Goal: Task Accomplishment & Management: Complete application form

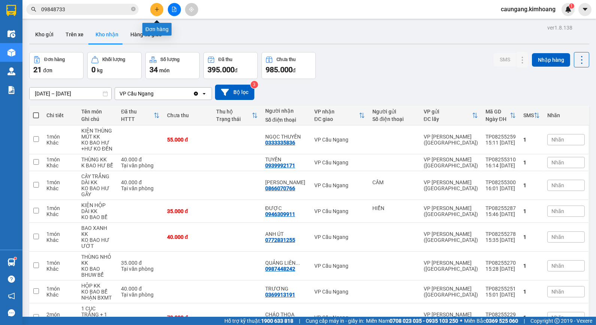
click at [157, 9] on icon "plus" at bounding box center [157, 9] width 4 height 0
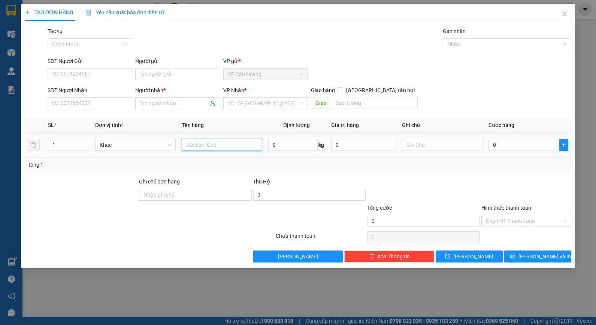
click at [208, 145] on input "text" at bounding box center [222, 145] width 81 height 12
type input "1 KIỆN THÙNG MÚT KV KK"
click at [483, 181] on div at bounding box center [526, 191] width 91 height 26
click at [510, 147] on input "0" at bounding box center [521, 145] width 65 height 12
type input "4"
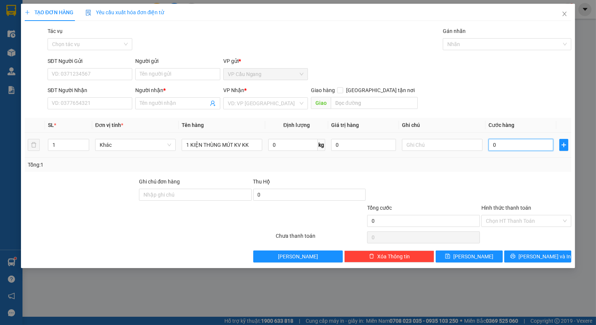
type input "4"
type input "45"
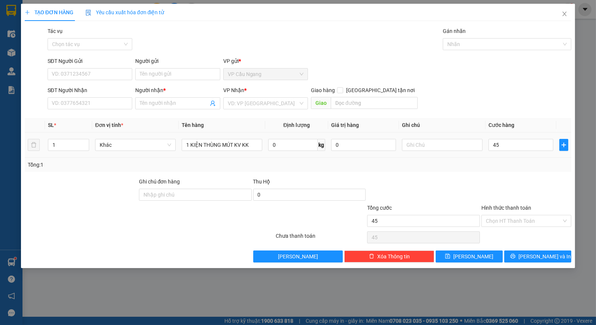
type input "45.000"
click at [489, 166] on div "Tổng: 1" at bounding box center [298, 165] width 541 height 8
click at [287, 107] on input "search" at bounding box center [263, 103] width 70 height 11
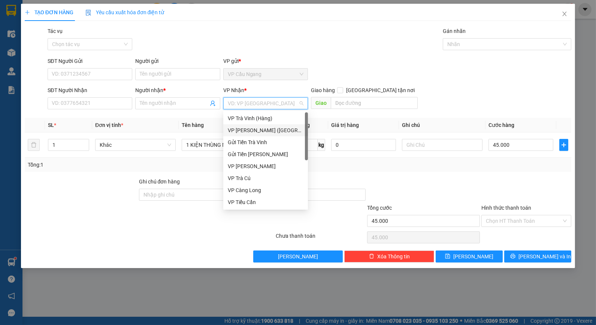
click at [267, 133] on div "VP [PERSON_NAME] ([GEOGRAPHIC_DATA])" at bounding box center [266, 130] width 76 height 8
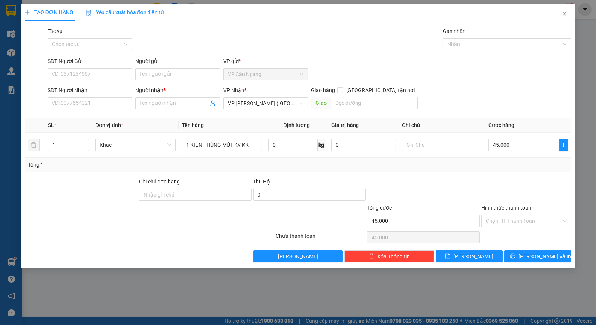
click at [333, 65] on div "SĐT Người Gửi VD: 0371234567 Người gửi Tên người gửi VP gửi * VP [GEOGRAPHIC_DA…" at bounding box center [309, 70] width 527 height 26
click at [188, 107] on input "Người nhận *" at bounding box center [174, 103] width 68 height 8
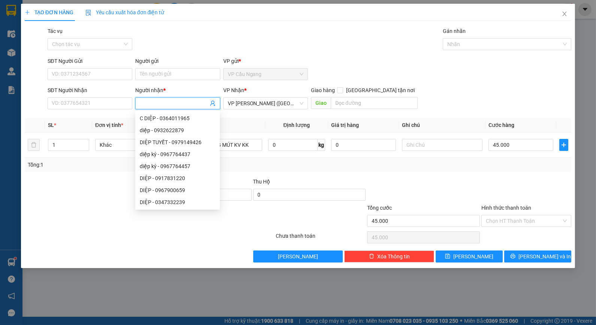
click at [433, 174] on div "Transit Pickup Surcharge Ids Transit Deliver Surcharge Ids Transit Deliver Surc…" at bounding box center [298, 145] width 547 height 236
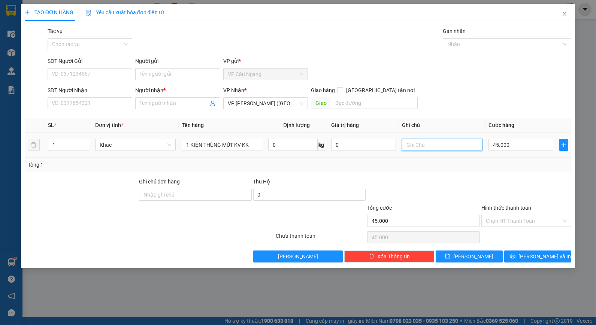
click at [424, 145] on input "text" at bounding box center [442, 145] width 81 height 12
type input "KO BAO HƯ DẬP"
drag, startPoint x: 450, startPoint y: 160, endPoint x: 451, endPoint y: 150, distance: 10.1
click at [450, 161] on div "Tổng: 1" at bounding box center [298, 165] width 541 height 8
click at [450, 113] on div "Transit Pickup Surcharge Ids Transit Deliver Surcharge Ids Transit Deliver Surc…" at bounding box center [298, 145] width 547 height 236
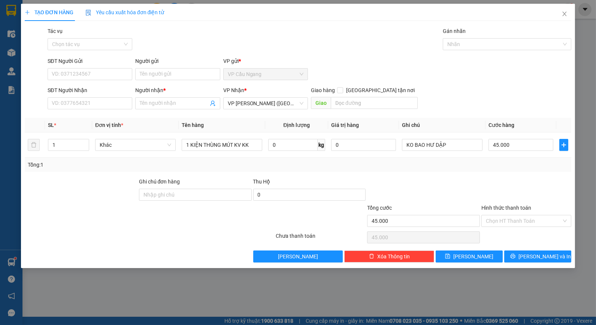
click at [229, 52] on div "Tác vụ Chọn tác vụ Gán nhãn Nhãn" at bounding box center [309, 40] width 527 height 26
click at [198, 100] on input "Người nhận *" at bounding box center [174, 103] width 68 height 8
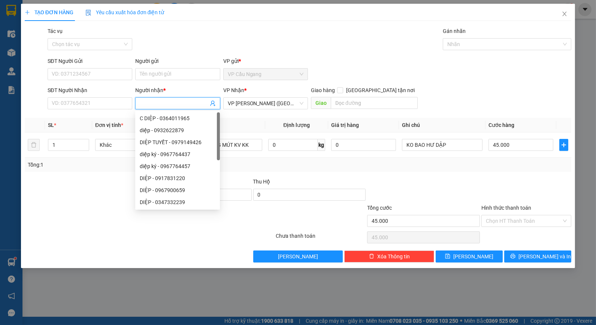
click at [223, 39] on div "Tác vụ Chọn tác vụ Gán nhãn Nhãn" at bounding box center [309, 40] width 527 height 26
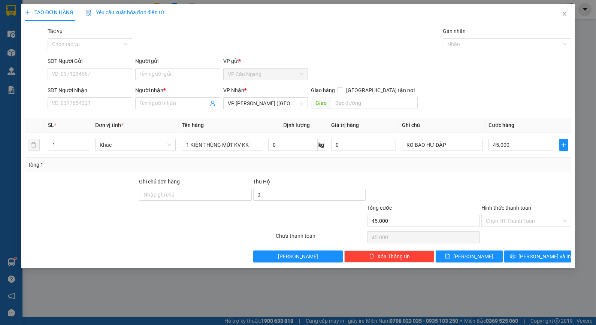
click at [217, 31] on div "Tác vụ Chọn tác vụ Gán nhãn Nhãn" at bounding box center [309, 40] width 527 height 26
click at [184, 104] on input "Người nhận *" at bounding box center [174, 103] width 68 height 8
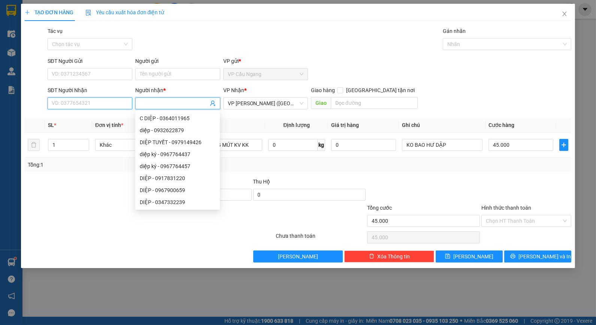
click at [115, 109] on input "SĐT Người Nhận" at bounding box center [90, 103] width 85 height 12
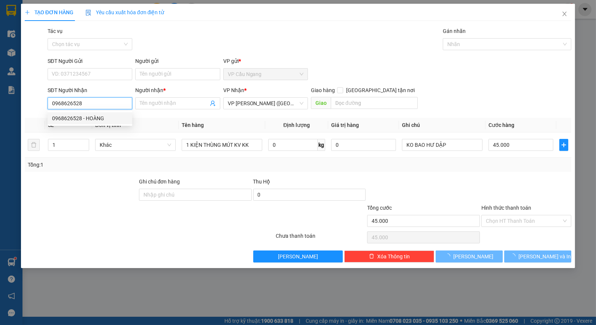
type input "0968626528"
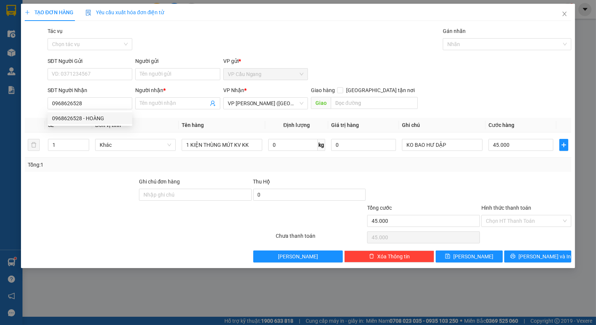
click at [106, 169] on div "Tổng: 1" at bounding box center [129, 165] width 203 height 8
click at [146, 104] on input "Người nhận *" at bounding box center [174, 103] width 68 height 8
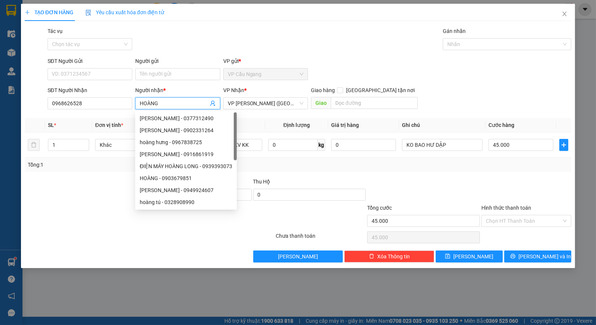
type input "HOÀNG"
click at [195, 44] on div "Tác vụ Chọn tác vụ Gán nhãn Nhãn" at bounding box center [309, 40] width 527 height 26
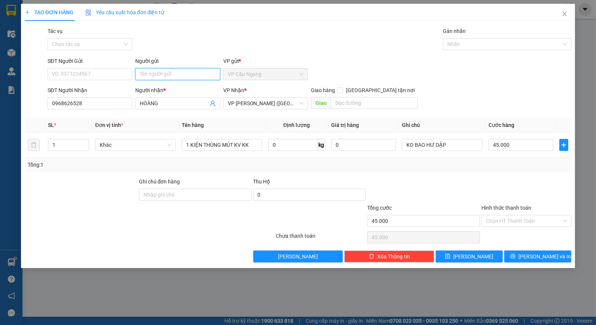
click at [165, 74] on input "Người gửi" at bounding box center [177, 74] width 85 height 12
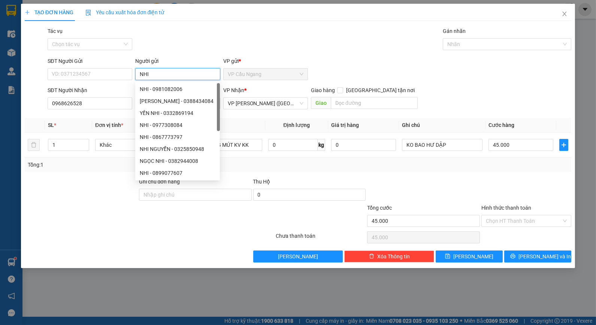
type input "NHI"
click at [178, 44] on div "Tác vụ Chọn tác vụ Gán nhãn Nhãn" at bounding box center [309, 40] width 527 height 26
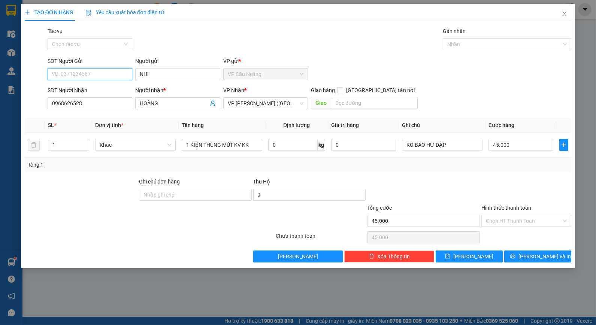
click at [114, 73] on input "SĐT Người Gửi" at bounding box center [90, 74] width 85 height 12
type input "0394724334"
click at [199, 30] on div "Tác vụ Chọn tác vụ Gán nhãn Nhãn" at bounding box center [309, 40] width 527 height 26
click at [444, 174] on div "Transit Pickup Surcharge Ids Transit Deliver Surcharge Ids Transit Deliver Surc…" at bounding box center [298, 145] width 547 height 236
click at [485, 96] on div "SĐT Người Nhận 0968626528 Người nhận * HOÀNG VP Nhận * VP [PERSON_NAME] ([GEOGR…" at bounding box center [309, 99] width 527 height 26
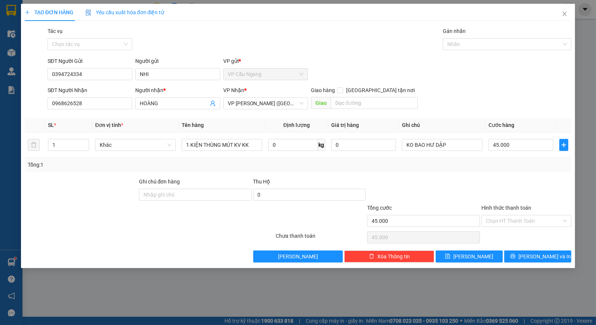
click at [465, 115] on div "Transit Pickup Surcharge Ids Transit Deliver Surcharge Ids Transit Deliver Surc…" at bounding box center [298, 145] width 547 height 236
click at [458, 167] on div "Tổng: 1" at bounding box center [298, 165] width 541 height 8
click at [513, 222] on input "Hình thức thanh toán" at bounding box center [524, 220] width 76 height 11
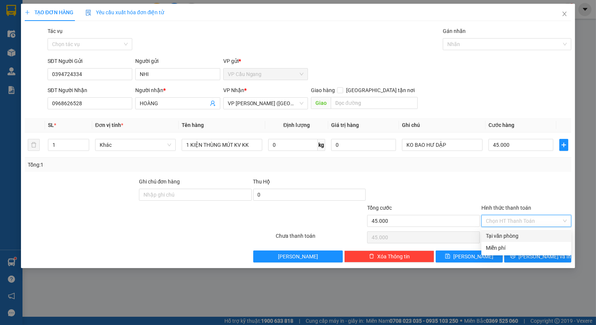
click at [515, 235] on div "Tại văn phòng" at bounding box center [526, 236] width 81 height 8
type input "0"
click at [521, 259] on button "[PERSON_NAME] và In" at bounding box center [537, 257] width 67 height 12
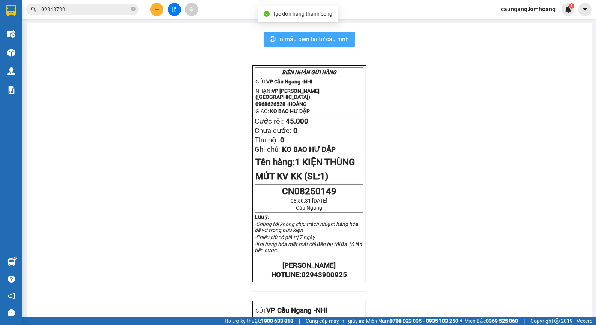
click at [307, 35] on span "In mẫu biên lai tự cấu hình" at bounding box center [314, 38] width 70 height 9
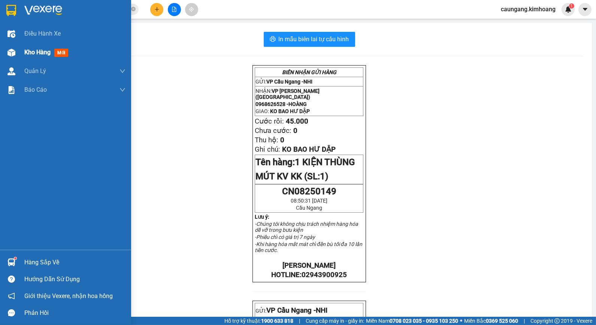
click at [36, 55] on span "Kho hàng" at bounding box center [37, 52] width 26 height 7
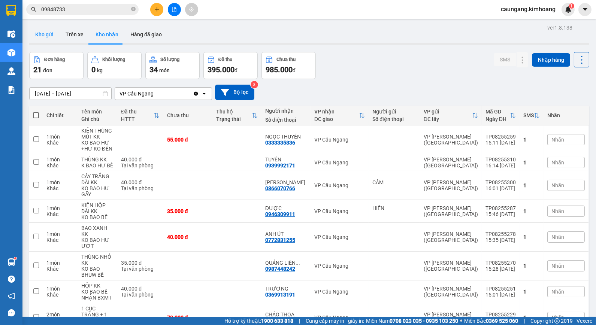
click at [49, 33] on button "Kho gửi" at bounding box center [44, 34] width 30 height 18
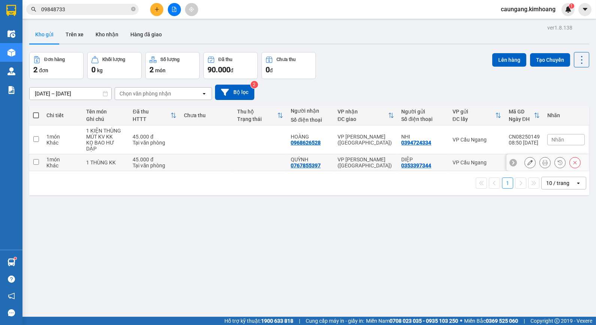
click at [257, 160] on td at bounding box center [260, 162] width 54 height 17
checkbox input "true"
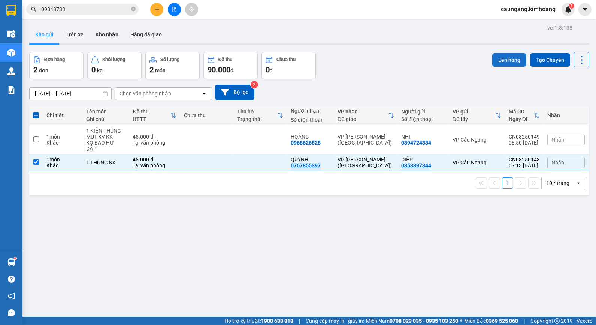
click at [494, 56] on button "Lên hàng" at bounding box center [509, 59] width 34 height 13
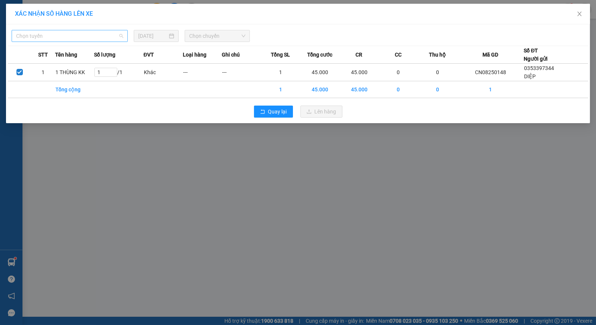
click at [89, 40] on span "Chọn tuyến" at bounding box center [69, 35] width 107 height 11
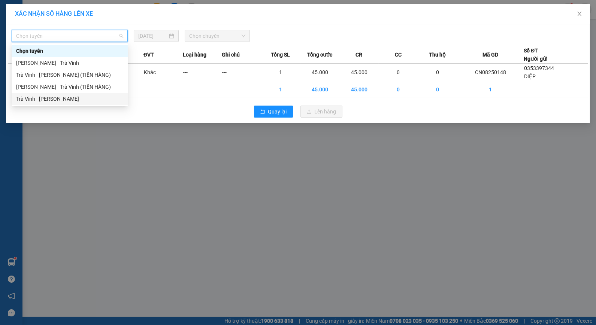
click at [92, 95] on div "Trà Vinh - [PERSON_NAME]" at bounding box center [69, 99] width 107 height 8
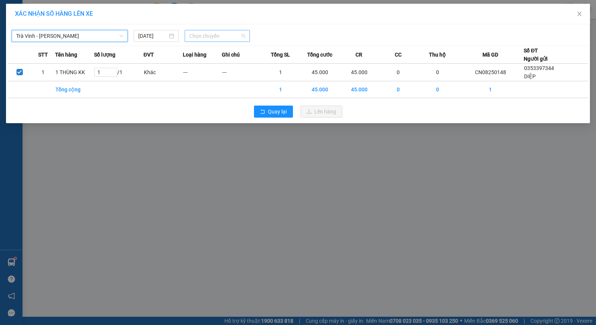
click at [220, 30] on span "Chọn chuyến" at bounding box center [217, 35] width 56 height 11
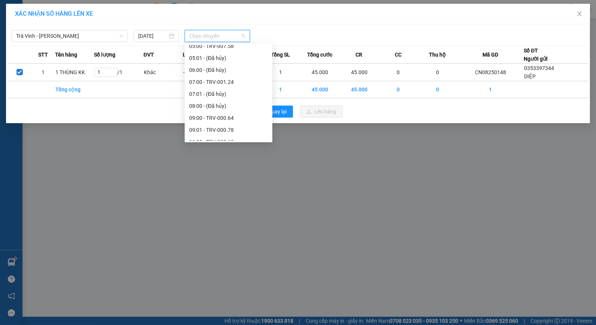
scroll to position [166, 0]
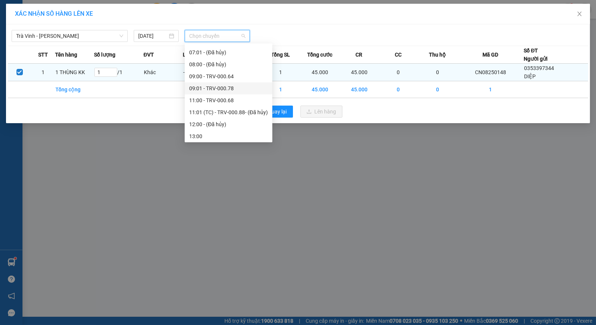
click at [218, 85] on div "09:01 - TRV-000.78" at bounding box center [228, 88] width 79 height 8
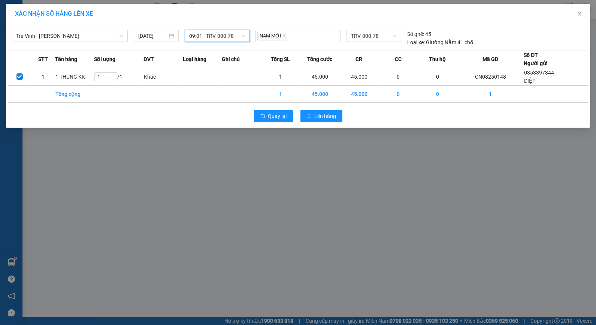
click at [229, 33] on span "09:01 - TRV-000.78" at bounding box center [217, 35] width 56 height 11
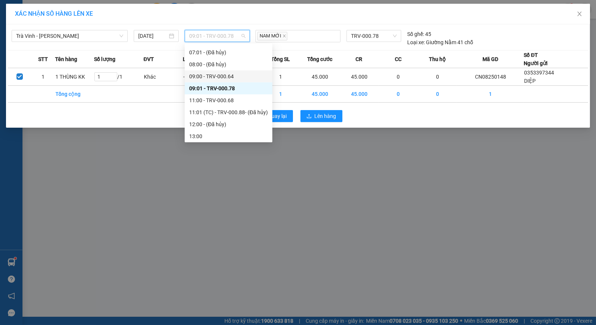
click at [219, 76] on div "09:00 - TRV-000.64" at bounding box center [228, 76] width 79 height 8
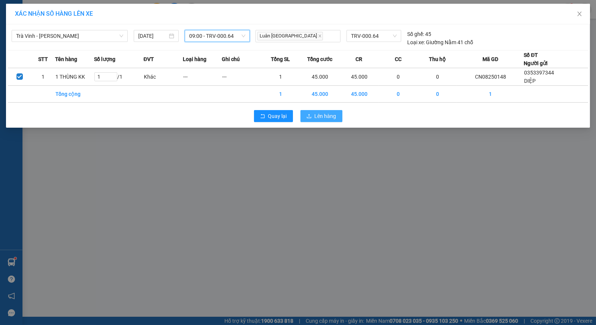
click at [310, 118] on icon "upload" at bounding box center [309, 116] width 5 height 5
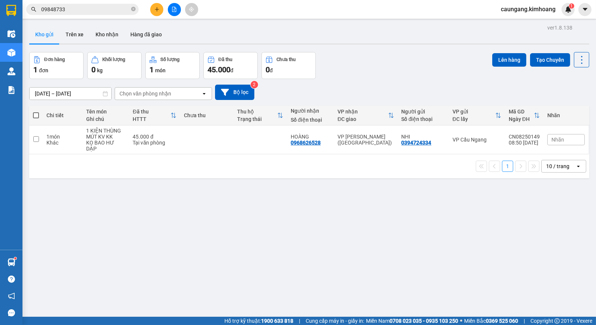
click at [153, 8] on button at bounding box center [156, 9] width 13 height 13
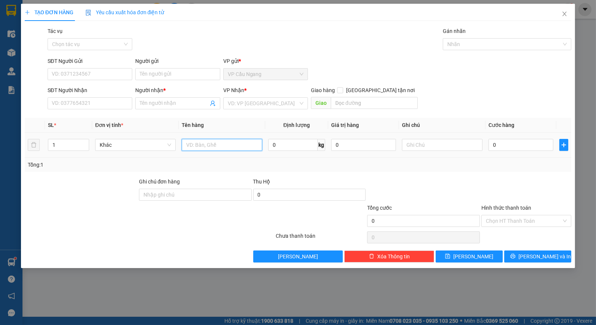
click at [245, 144] on input "text" at bounding box center [222, 145] width 81 height 12
type input "1 THÙNG MÚT KV + 1 THÙNG KK"
click at [173, 79] on input "Người gửi" at bounding box center [177, 74] width 85 height 12
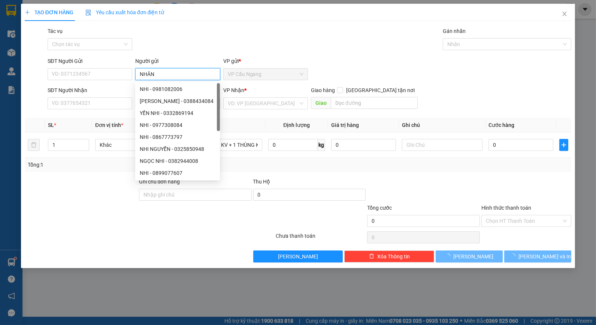
type input "NHÂN"
click at [156, 41] on div "Tác vụ Chọn tác vụ Gán nhãn Nhãn" at bounding box center [309, 40] width 527 height 26
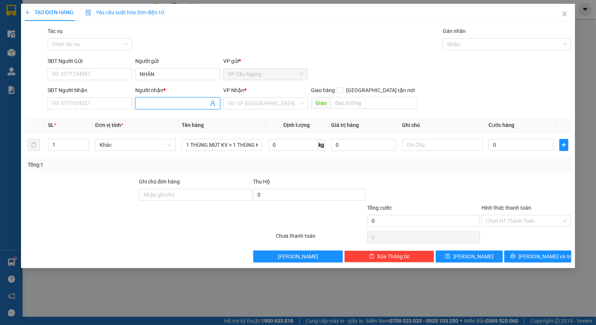
click at [163, 104] on input "Người nhận *" at bounding box center [174, 103] width 68 height 8
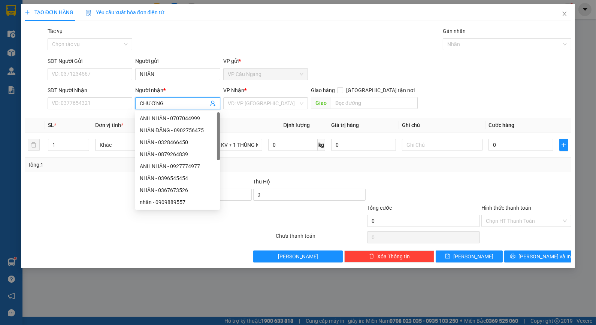
type input "CHƯƠNG"
click at [218, 53] on div "Tác vụ Chọn tác vụ Gán nhãn Nhãn" at bounding box center [309, 40] width 527 height 26
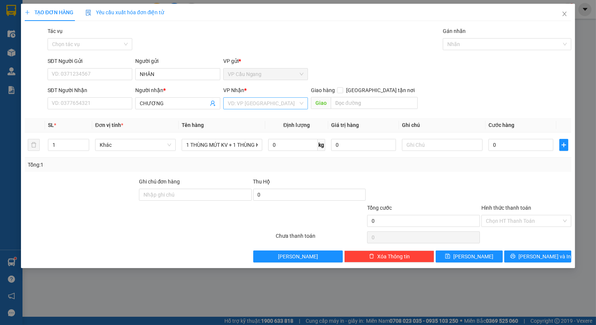
click at [256, 106] on input "search" at bounding box center [263, 103] width 70 height 11
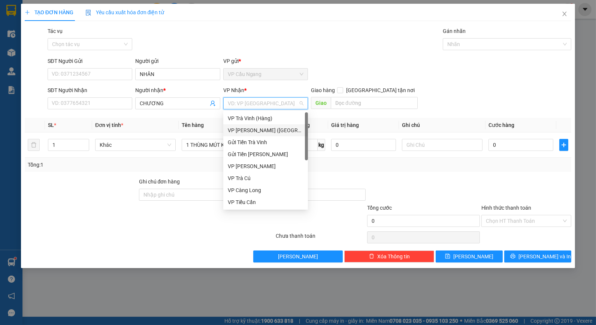
click at [253, 132] on div "VP [PERSON_NAME] ([GEOGRAPHIC_DATA])" at bounding box center [266, 130] width 76 height 8
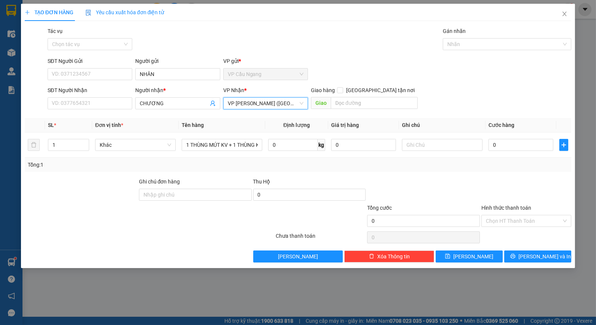
click at [198, 23] on div "TẠO ĐƠN HÀNG Yêu cầu xuất hóa đơn điện tử Transit Pickup Surcharge Ids Transit …" at bounding box center [298, 133] width 547 height 259
click at [109, 103] on input "SĐT Người Nhận" at bounding box center [90, 103] width 85 height 12
click at [65, 102] on input "0908339944" at bounding box center [90, 103] width 85 height 12
drag, startPoint x: 63, startPoint y: 103, endPoint x: 71, endPoint y: 103, distance: 8.3
click at [71, 103] on input "0908339944" at bounding box center [90, 103] width 85 height 12
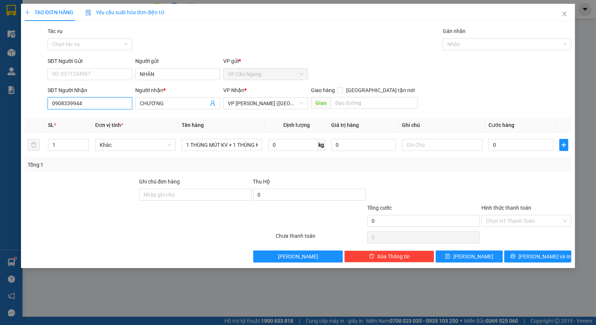
type input "0908339944"
click at [226, 51] on div "Tác vụ Chọn tác vụ Gán nhãn Nhãn" at bounding box center [309, 40] width 527 height 26
click at [454, 188] on div at bounding box center [424, 191] width 114 height 26
click at [434, 140] on input "text" at bounding box center [442, 145] width 81 height 12
click at [504, 148] on input "0" at bounding box center [521, 145] width 65 height 12
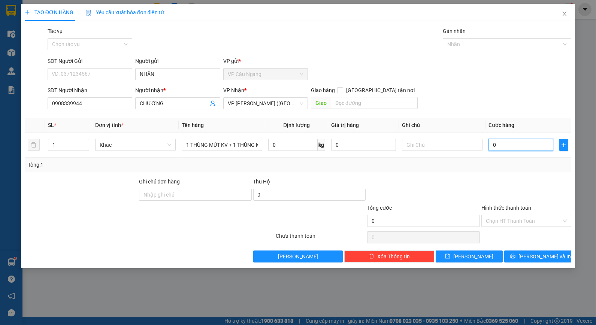
type input "7"
type input "765"
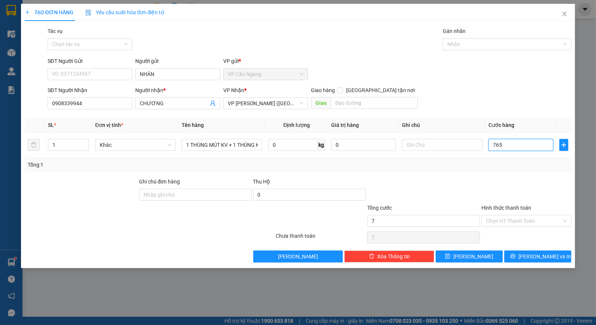
type input "765"
type input "76"
type input "7"
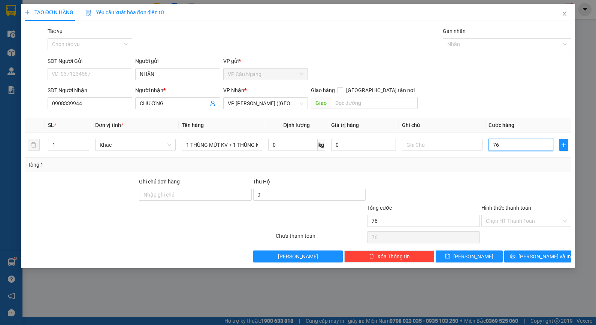
type input "7"
type input "75"
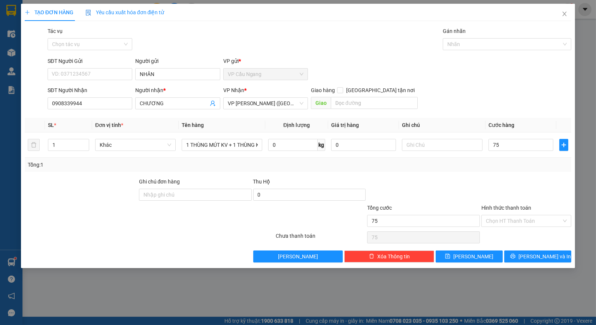
type input "75.000"
click at [442, 176] on div "Transit Pickup Surcharge Ids Transit Deliver Surcharge Ids Transit Deliver Surc…" at bounding box center [298, 145] width 547 height 236
click at [477, 89] on div "SĐT Người Nhận 0908339944 Người nhận * CHƯƠNG VP Nhận * VP [PERSON_NAME] ([GEOG…" at bounding box center [309, 99] width 527 height 26
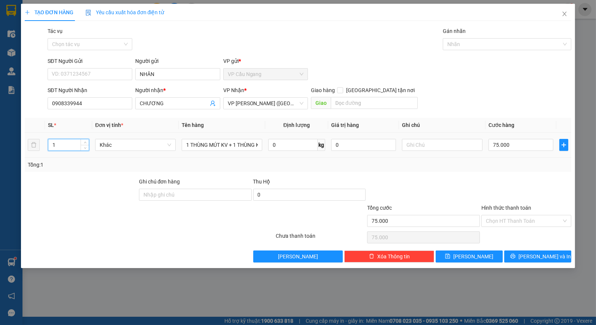
drag, startPoint x: 49, startPoint y: 147, endPoint x: 31, endPoint y: 157, distance: 20.3
click at [31, 157] on tr "1 Khác 1 THÙNG MÚT KV + 1 THÙNG KK 0 kg 0 75.000" at bounding box center [298, 145] width 547 height 25
drag, startPoint x: 57, startPoint y: 142, endPoint x: 32, endPoint y: 154, distance: 26.8
click at [32, 154] on tr "1 Khác 1 THÙNG MÚT KV + 1 THÙNG KK 0 kg 0 75.000" at bounding box center [298, 145] width 547 height 25
type input "2"
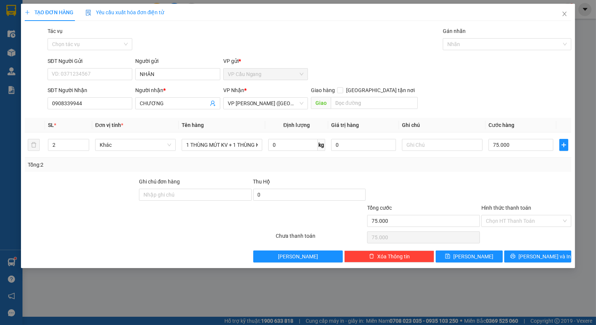
click at [76, 193] on div at bounding box center [81, 191] width 114 height 26
drag, startPoint x: 383, startPoint y: 62, endPoint x: 422, endPoint y: 85, distance: 45.1
click at [382, 62] on div "SĐT Người Gửi VD: 0371234567 Người gửi NHÂN VP gửi * VP Cầu Ngang" at bounding box center [309, 70] width 527 height 26
drag, startPoint x: 432, startPoint y: 187, endPoint x: 445, endPoint y: 167, distance: 24.1
click at [434, 186] on div at bounding box center [424, 191] width 114 height 26
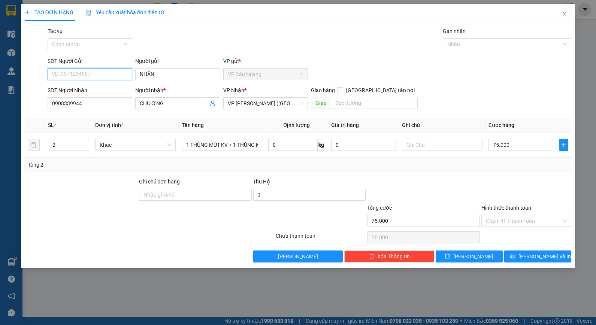
click at [107, 75] on input "SĐT Người Gửi" at bounding box center [90, 74] width 85 height 12
type input "0392645585"
click at [85, 217] on div at bounding box center [104, 217] width 160 height 26
click at [529, 214] on div "Hình thức thanh toán" at bounding box center [527, 209] width 90 height 11
click at [528, 224] on input "Hình thức thanh toán" at bounding box center [524, 220] width 76 height 11
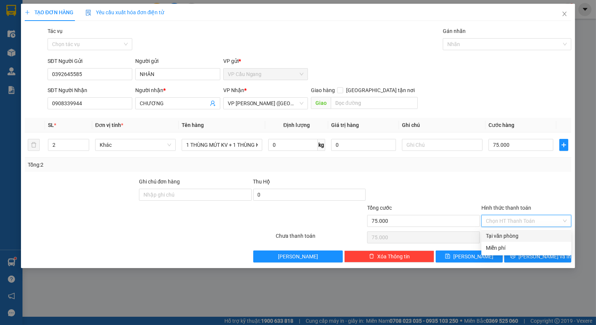
click at [526, 236] on div "Tại văn phòng" at bounding box center [526, 236] width 81 height 8
type input "0"
click at [530, 257] on button "[PERSON_NAME] và In" at bounding box center [537, 257] width 67 height 12
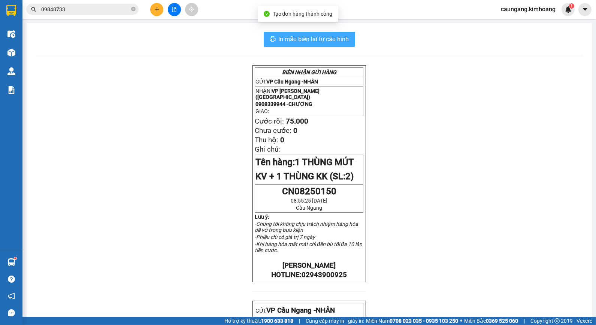
click at [317, 41] on span "In mẫu biên lai tự cấu hình" at bounding box center [314, 38] width 70 height 9
